Goal: Task Accomplishment & Management: Use online tool/utility

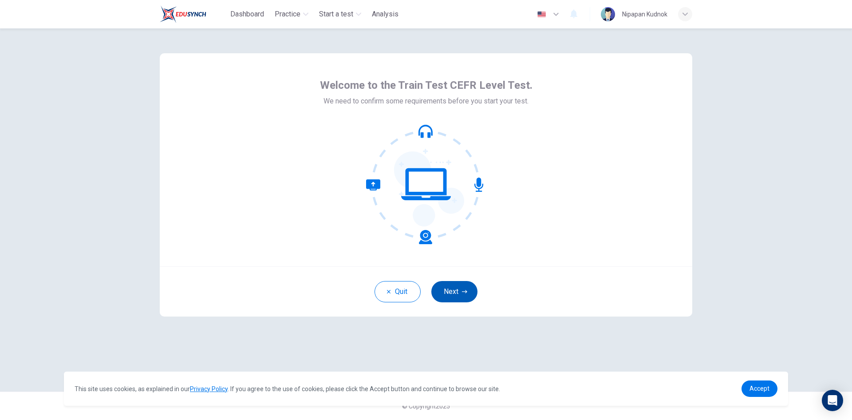
click at [453, 285] on button "Next" at bounding box center [454, 291] width 46 height 21
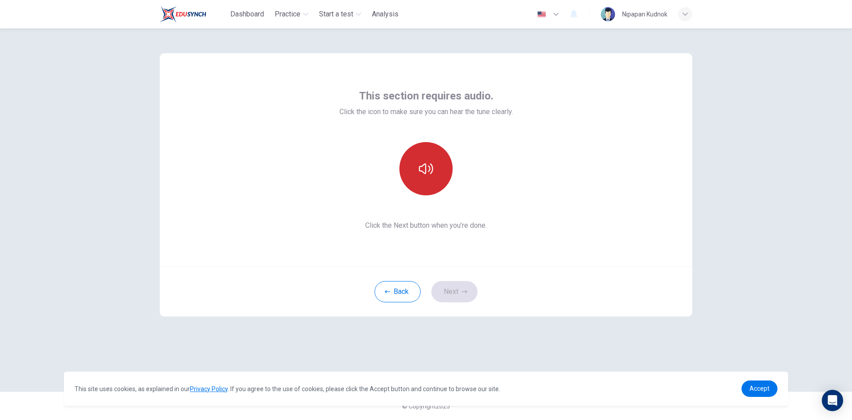
click at [415, 172] on button "button" at bounding box center [425, 168] width 53 height 53
click at [462, 294] on icon "button" at bounding box center [464, 291] width 5 height 5
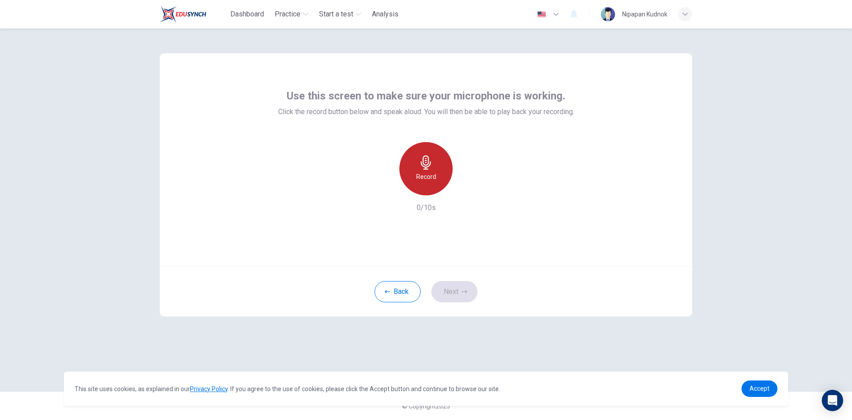
click at [415, 176] on div "Record" at bounding box center [425, 168] width 53 height 53
click at [419, 171] on h6 "Stop" at bounding box center [425, 176] width 13 height 11
click at [467, 185] on icon "button" at bounding box center [466, 188] width 9 height 9
click at [424, 173] on h6 "Record" at bounding box center [426, 176] width 20 height 11
click at [430, 174] on h6 "Stop" at bounding box center [425, 176] width 13 height 11
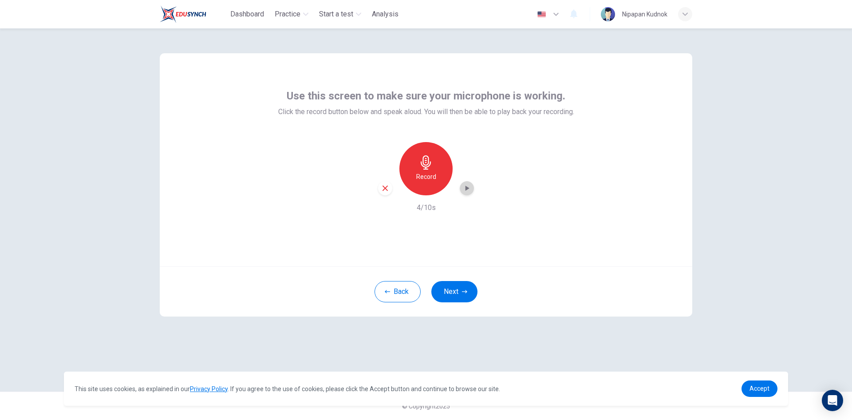
click at [464, 185] on icon "button" at bounding box center [466, 188] width 9 height 9
click at [424, 172] on h6 "Record" at bounding box center [426, 176] width 20 height 11
click at [421, 167] on icon "button" at bounding box center [426, 162] width 14 height 14
click at [466, 191] on icon "button" at bounding box center [466, 188] width 9 height 9
click at [691, 14] on div "button" at bounding box center [685, 14] width 14 height 14
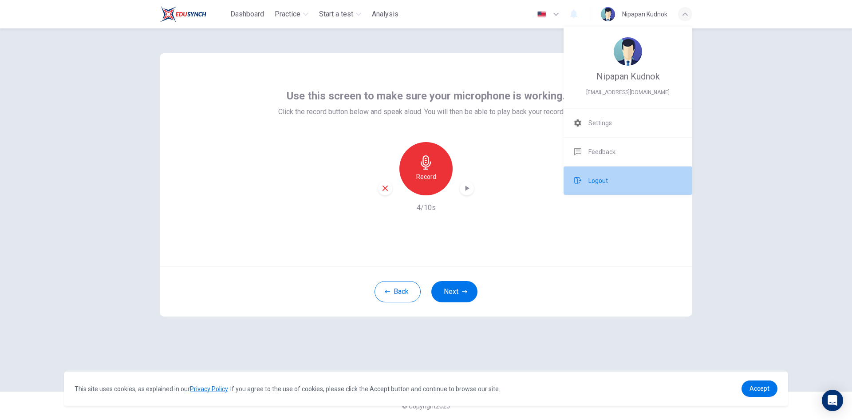
click at [607, 182] on span "Logout" at bounding box center [598, 180] width 20 height 11
